Goal: Information Seeking & Learning: Learn about a topic

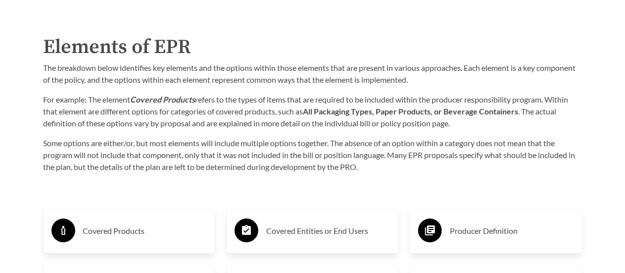
scroll to position [1534, 0]
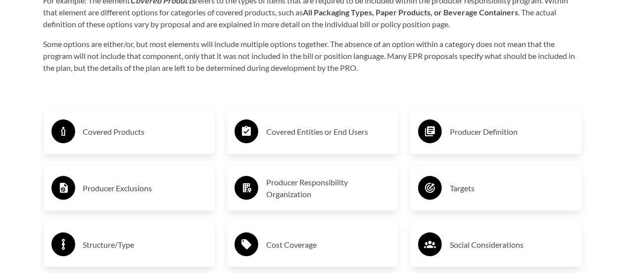
click at [133, 132] on h3 "Covered Products" at bounding box center [145, 132] width 124 height 16
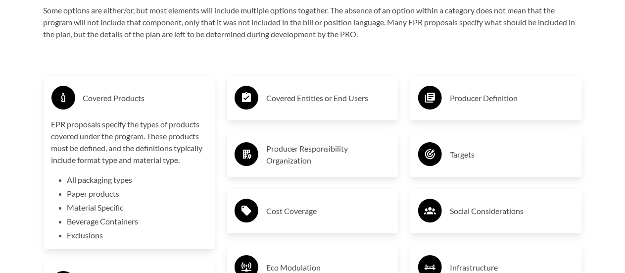
scroll to position [1584, 0]
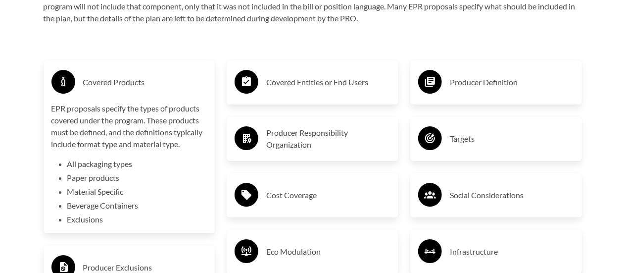
click at [264, 75] on div "Covered Entities or End Users" at bounding box center [313, 82] width 156 height 29
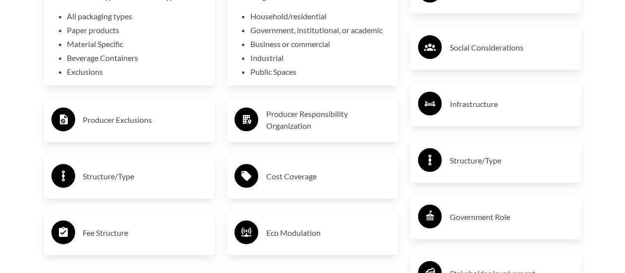
scroll to position [1732, 0]
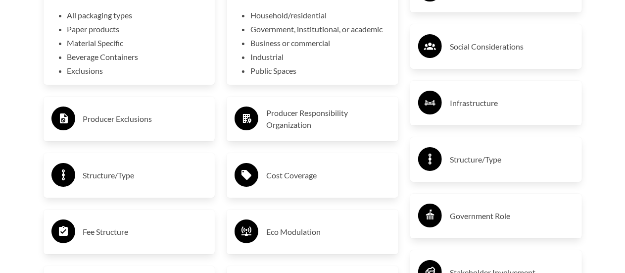
click at [288, 165] on div "Cost Coverage" at bounding box center [313, 175] width 156 height 29
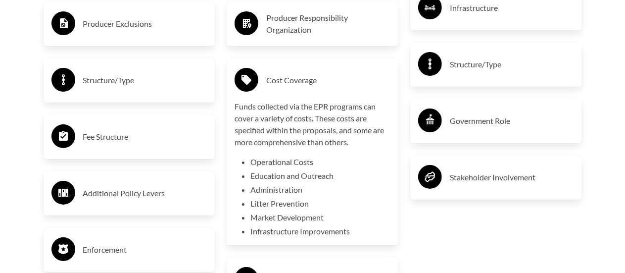
scroll to position [1831, 0]
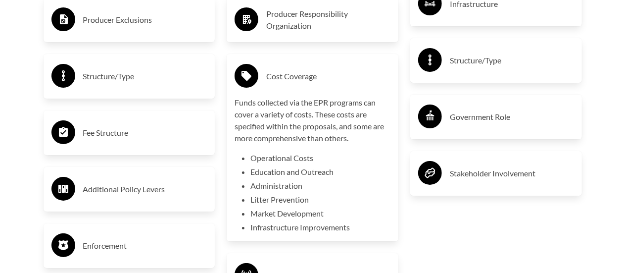
click at [172, 141] on h3 "Fee Structure" at bounding box center [145, 133] width 124 height 16
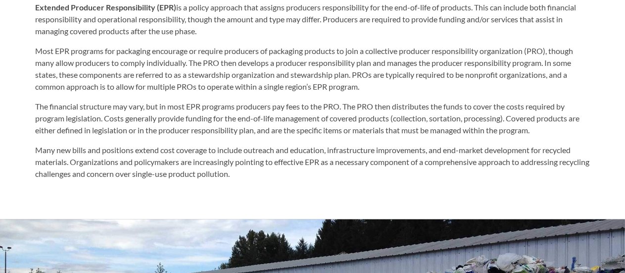
scroll to position [544, 0]
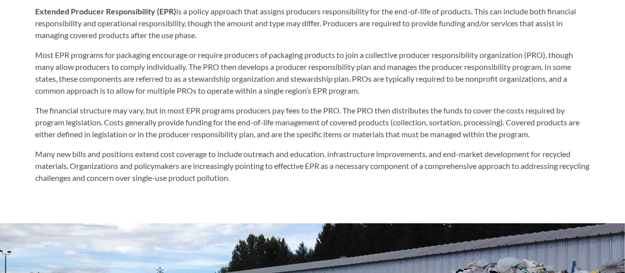
click at [370, 58] on p "Most EPR programs for packaging encourage or require producers of packaging pro…" at bounding box center [313, 73] width 554 height 48
drag, startPoint x: 402, startPoint y: 59, endPoint x: 529, endPoint y: 58, distance: 126.7
click at [529, 58] on p "Most EPR programs for packaging encourage or require producers of packaging pro…" at bounding box center [313, 73] width 554 height 48
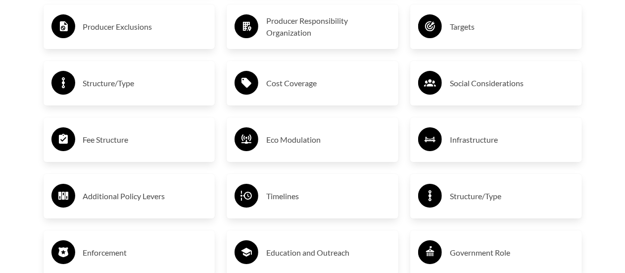
scroll to position [1711, 0]
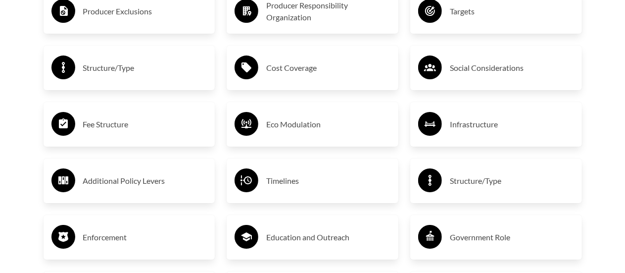
click at [97, 245] on h3 "Enforcement" at bounding box center [145, 237] width 124 height 16
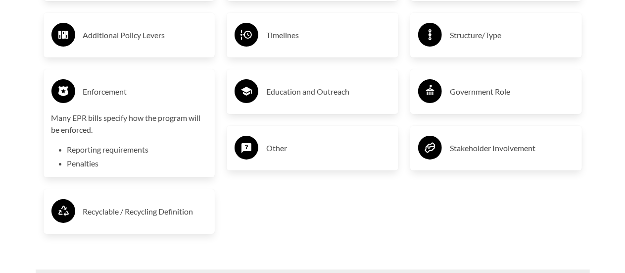
scroll to position [1859, 0]
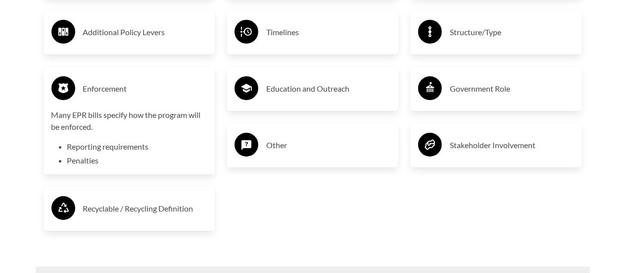
click at [141, 210] on h3 "Recyclable / Recycling Definition" at bounding box center [145, 208] width 124 height 16
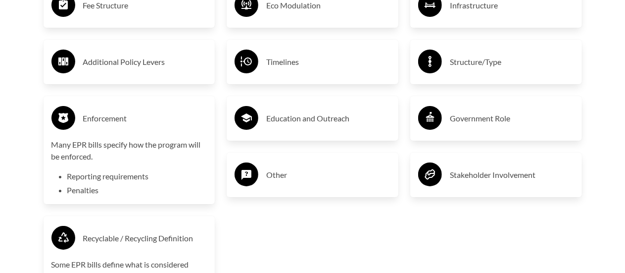
scroll to position [1810, 0]
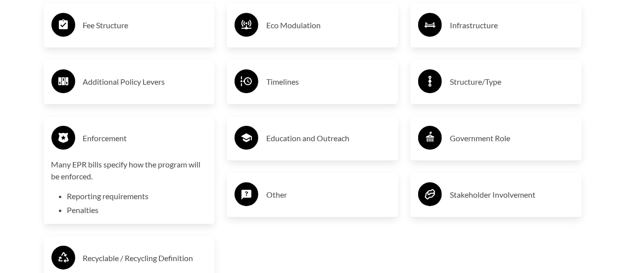
click at [533, 193] on h3 "Stakeholder Involvement" at bounding box center [512, 195] width 124 height 16
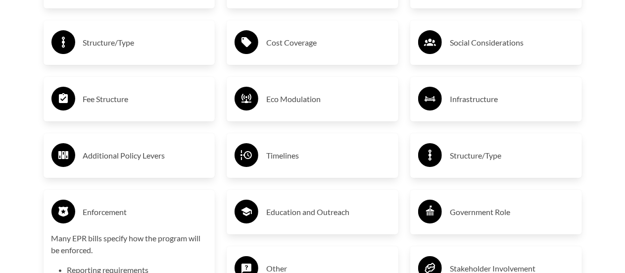
scroll to position [1711, 0]
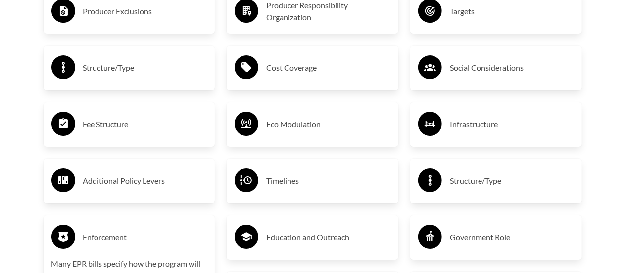
click at [505, 129] on h3 "Infrastructure" at bounding box center [512, 124] width 124 height 16
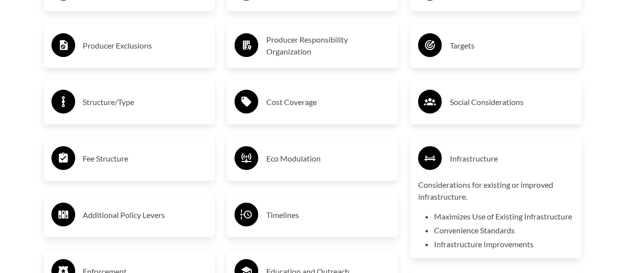
scroll to position [1661, 0]
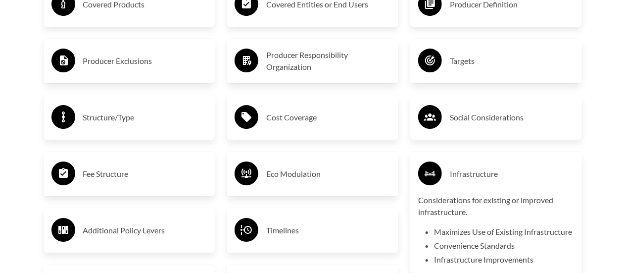
click at [507, 125] on h3 "Social Considerations" at bounding box center [512, 117] width 124 height 16
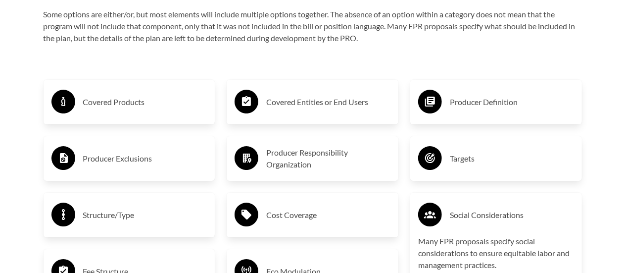
scroll to position [1562, 0]
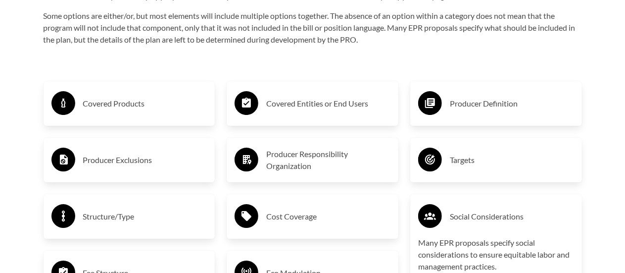
click at [507, 126] on div "Producer Definition" at bounding box center [496, 103] width 172 height 45
click at [487, 150] on div "Targets" at bounding box center [496, 159] width 156 height 29
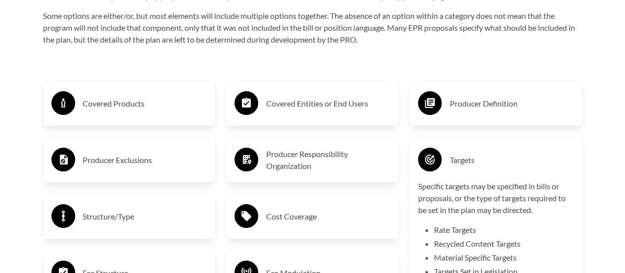
click at [511, 89] on div "Producer Definition" at bounding box center [496, 103] width 172 height 45
click at [495, 105] on h3 "Producer Definition" at bounding box center [512, 104] width 124 height 16
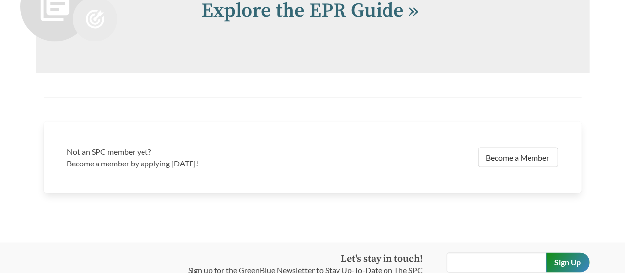
scroll to position [2453, 0]
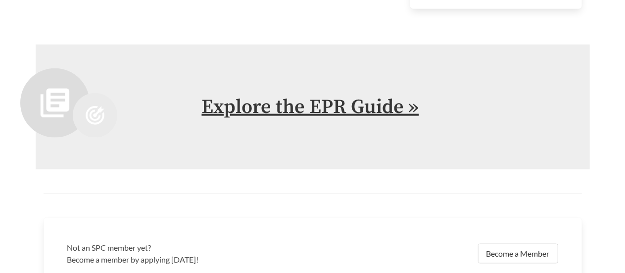
click at [279, 119] on link "Explore the EPR Guide »" at bounding box center [310, 107] width 217 height 25
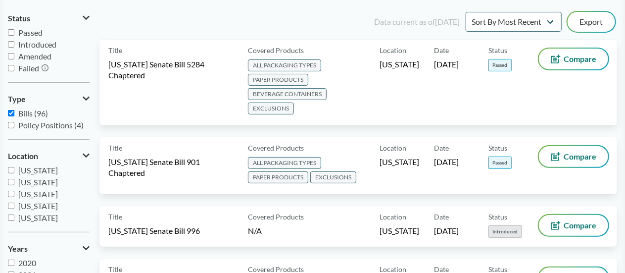
scroll to position [99, 0]
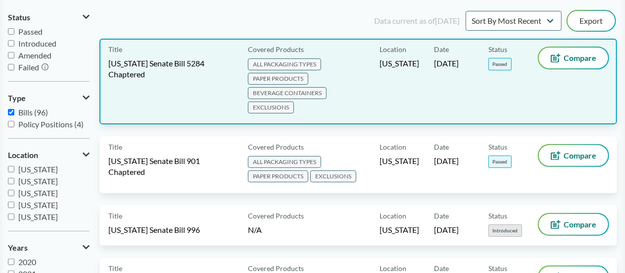
click at [161, 50] on div "Title Washington Senate Bill 5284 Chaptered" at bounding box center [176, 82] width 136 height 68
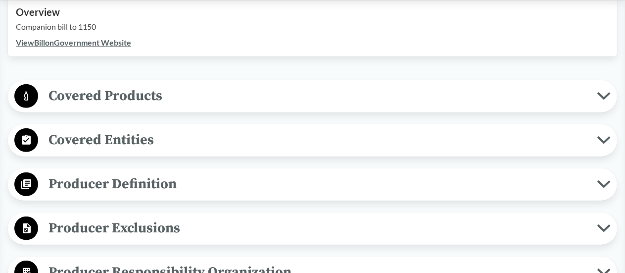
scroll to position [396, 0]
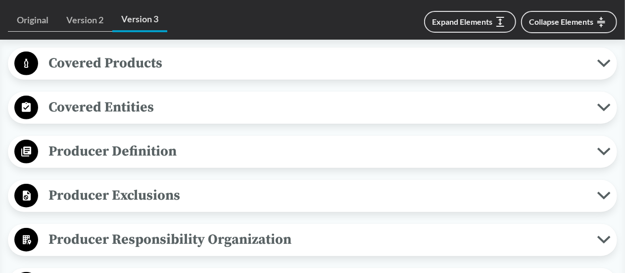
click at [169, 154] on span "Producer Definition" at bounding box center [317, 151] width 559 height 22
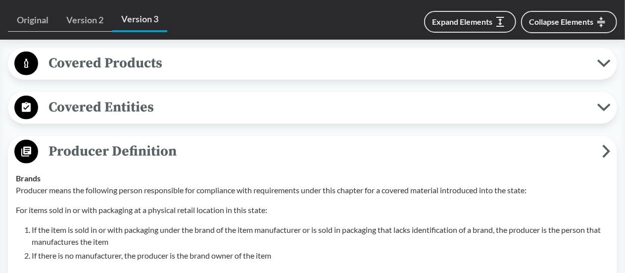
click at [170, 152] on span "Producer Definition" at bounding box center [320, 151] width 564 height 22
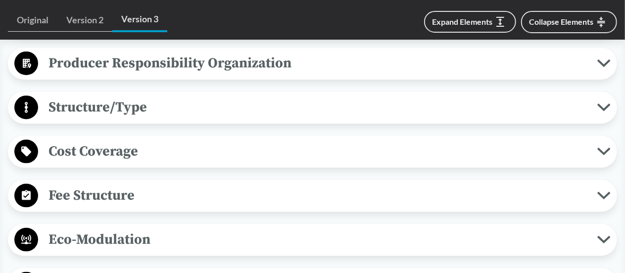
scroll to position [594, 0]
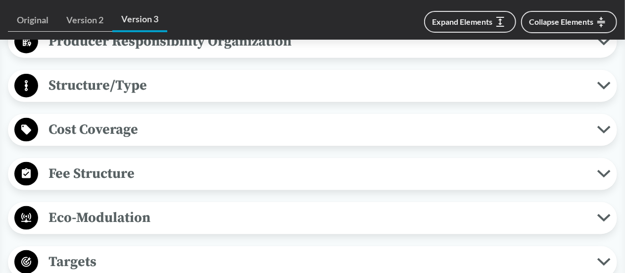
click at [152, 129] on span "Cost Coverage" at bounding box center [317, 129] width 559 height 22
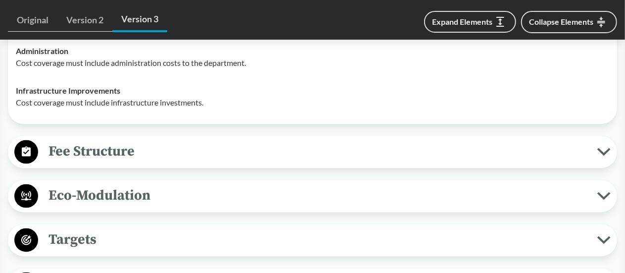
scroll to position [792, 0]
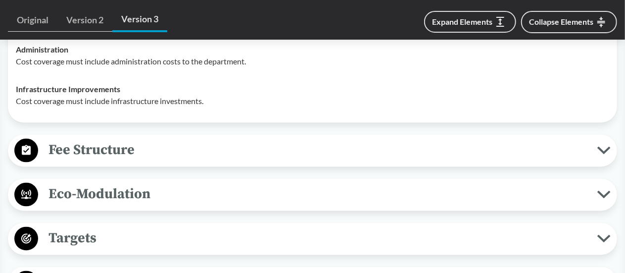
click at [145, 148] on span "Fee Structure" at bounding box center [317, 150] width 559 height 22
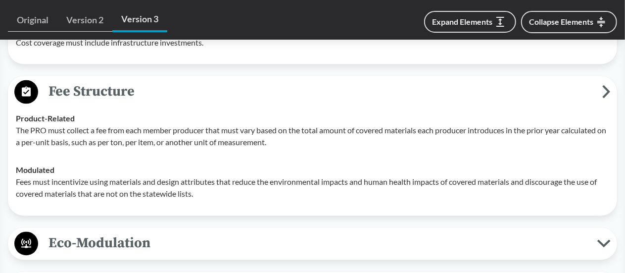
scroll to position [841, 0]
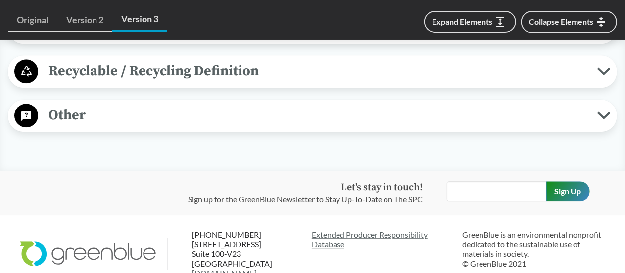
scroll to position [1188, 0]
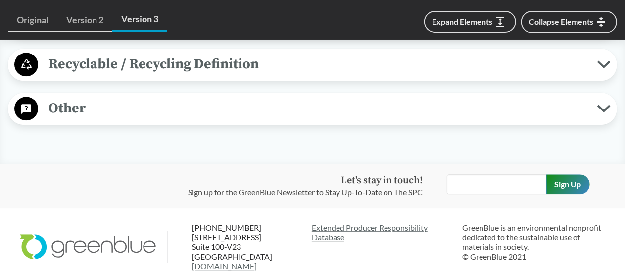
click at [308, 54] on span "Recyclable / Recycling Definition" at bounding box center [317, 64] width 559 height 22
